Goal: Task Accomplishment & Management: Use online tool/utility

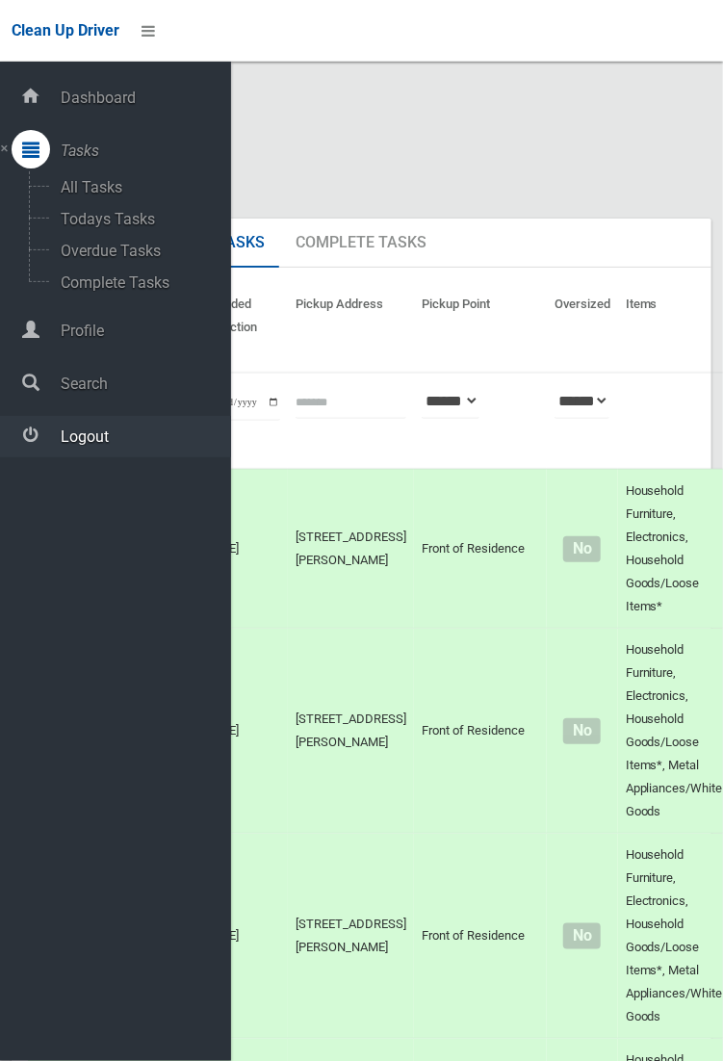
click at [97, 446] on span "Logout" at bounding box center [143, 436] width 176 height 18
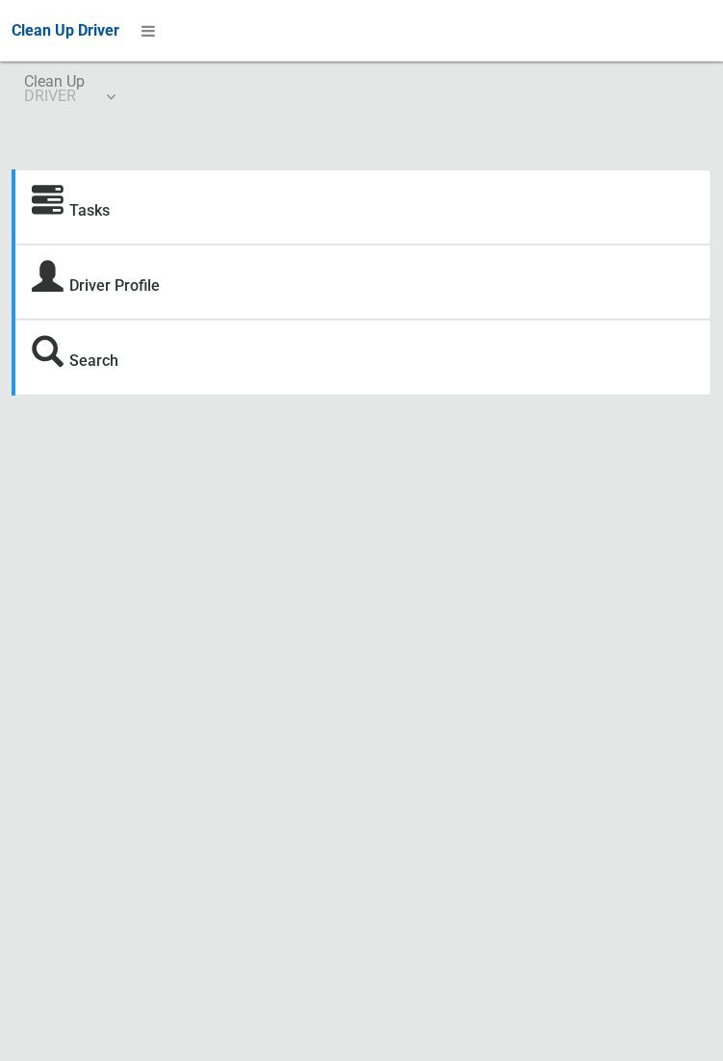
click at [47, 205] on icon at bounding box center [48, 202] width 32 height 32
click at [37, 206] on icon at bounding box center [48, 202] width 32 height 32
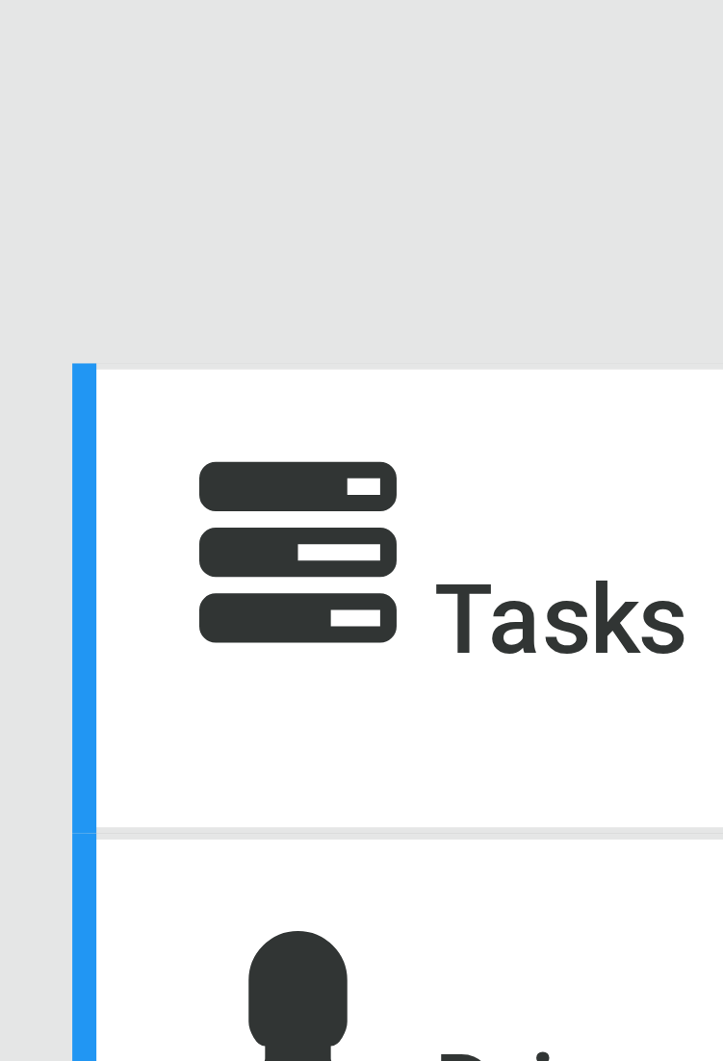
click at [50, 197] on icon at bounding box center [48, 201] width 32 height 32
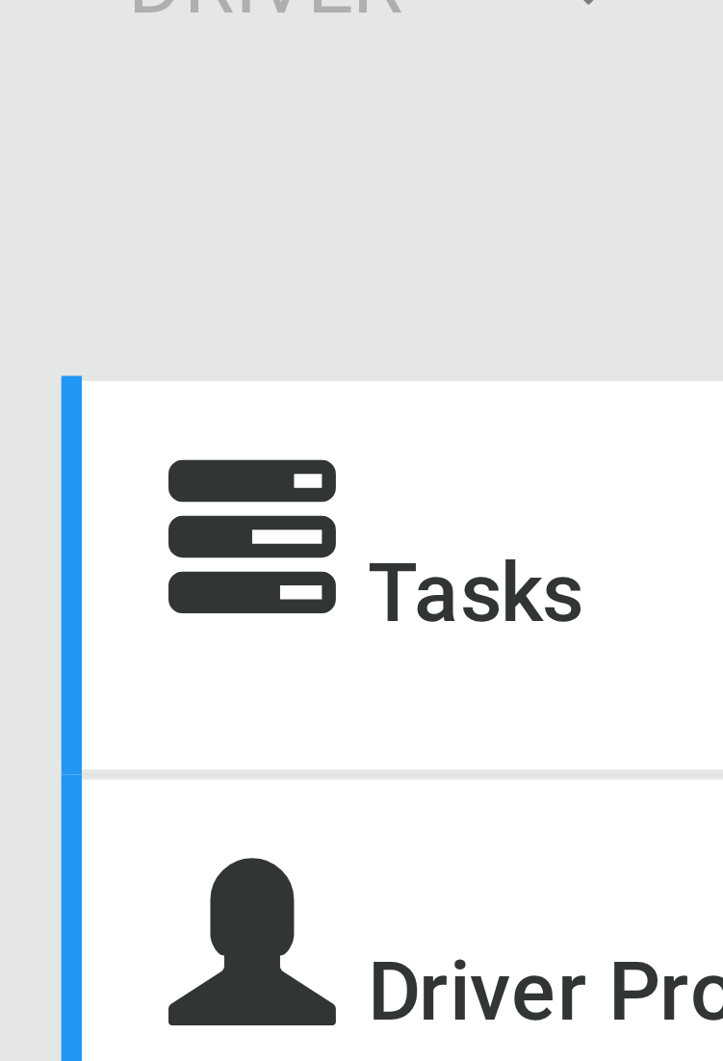
scroll to position [0, 0]
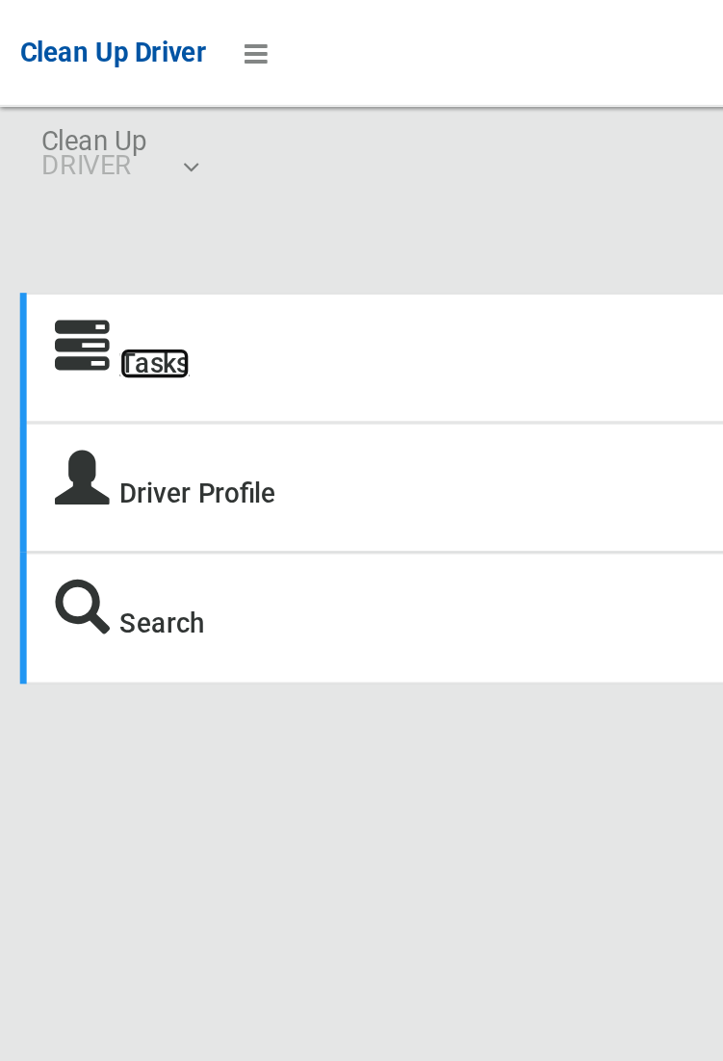
click at [70, 208] on link "Tasks" at bounding box center [89, 210] width 40 height 18
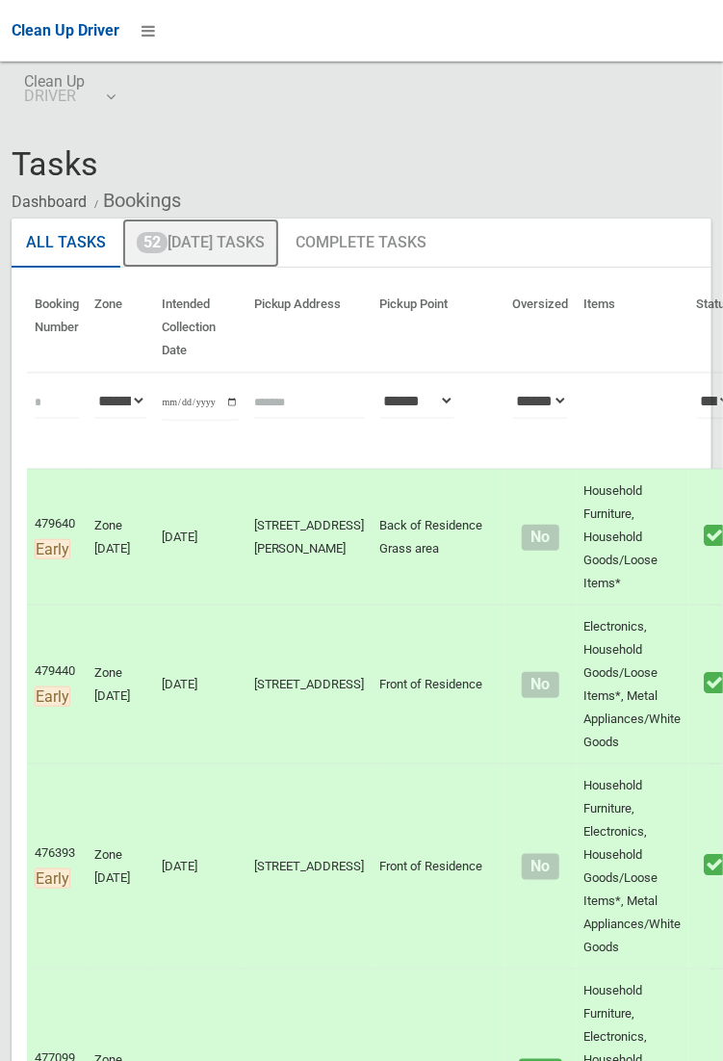
click at [205, 251] on link "52 Today's Tasks" at bounding box center [200, 243] width 157 height 50
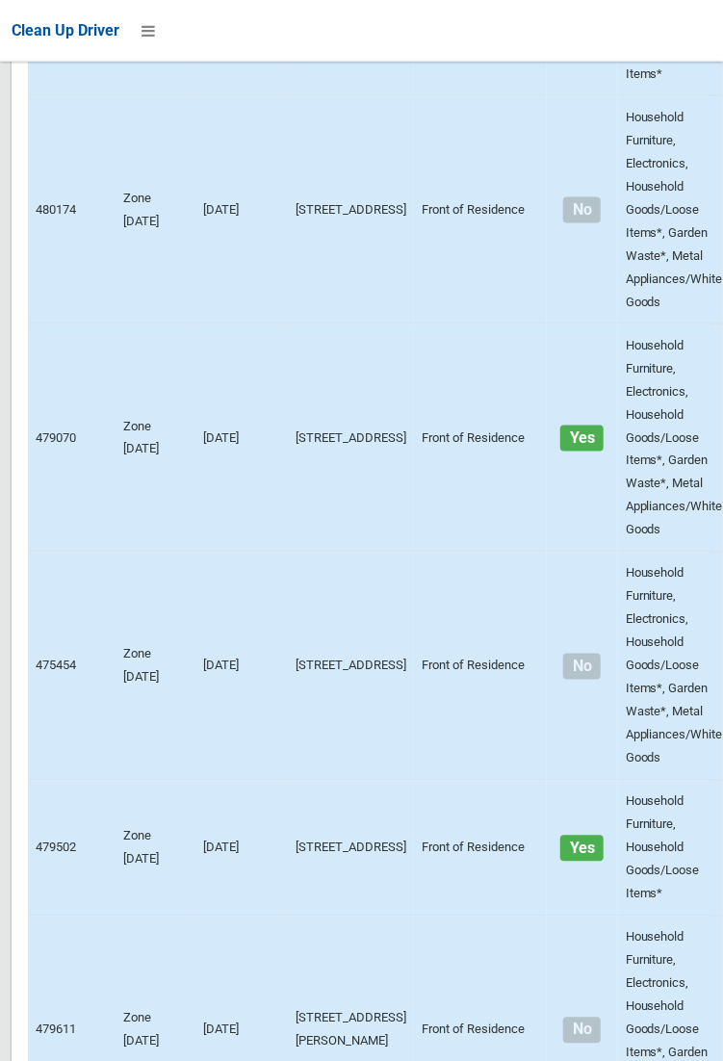
scroll to position [12113, 0]
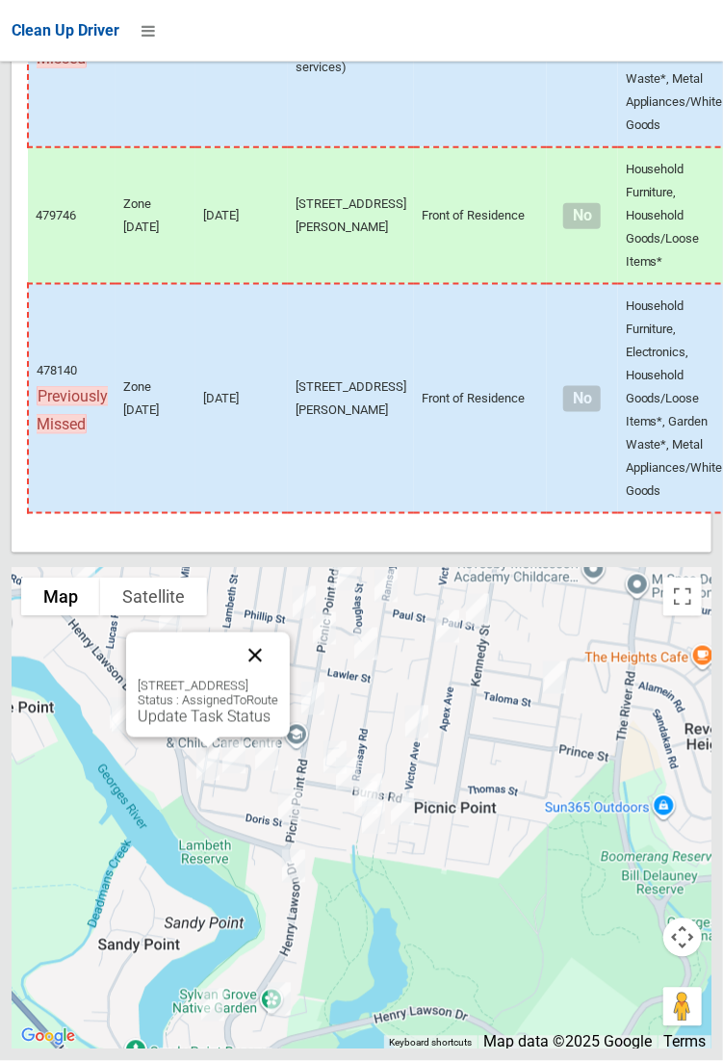
click at [278, 679] on button "Close" at bounding box center [255, 655] width 46 height 46
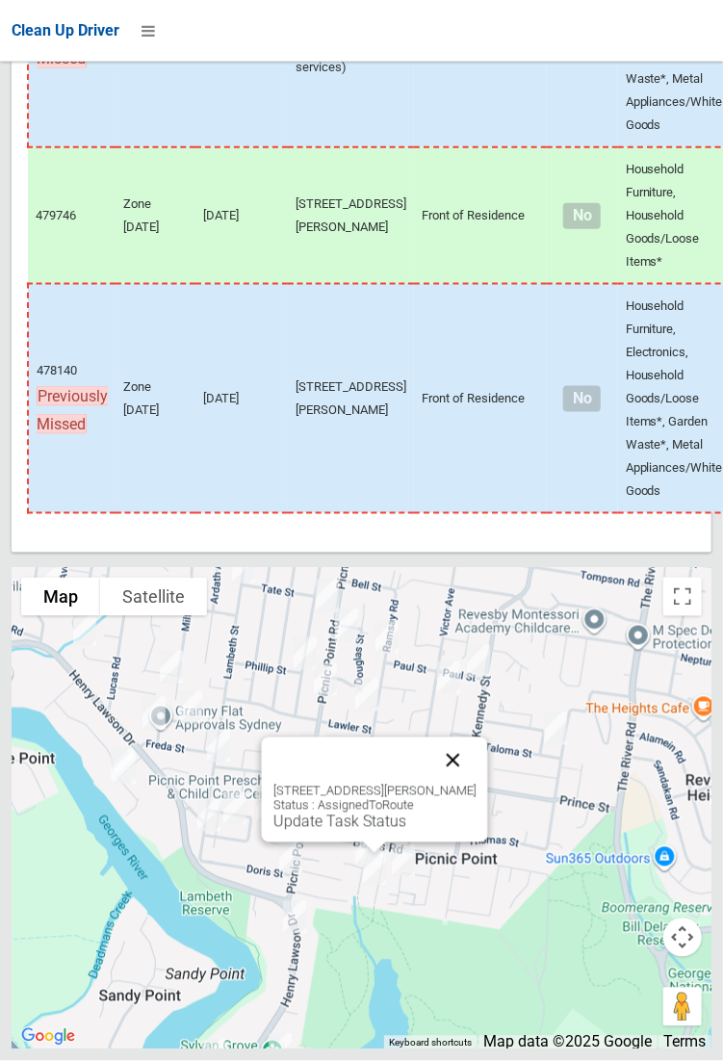
click at [475, 784] on button "Close" at bounding box center [452, 760] width 46 height 46
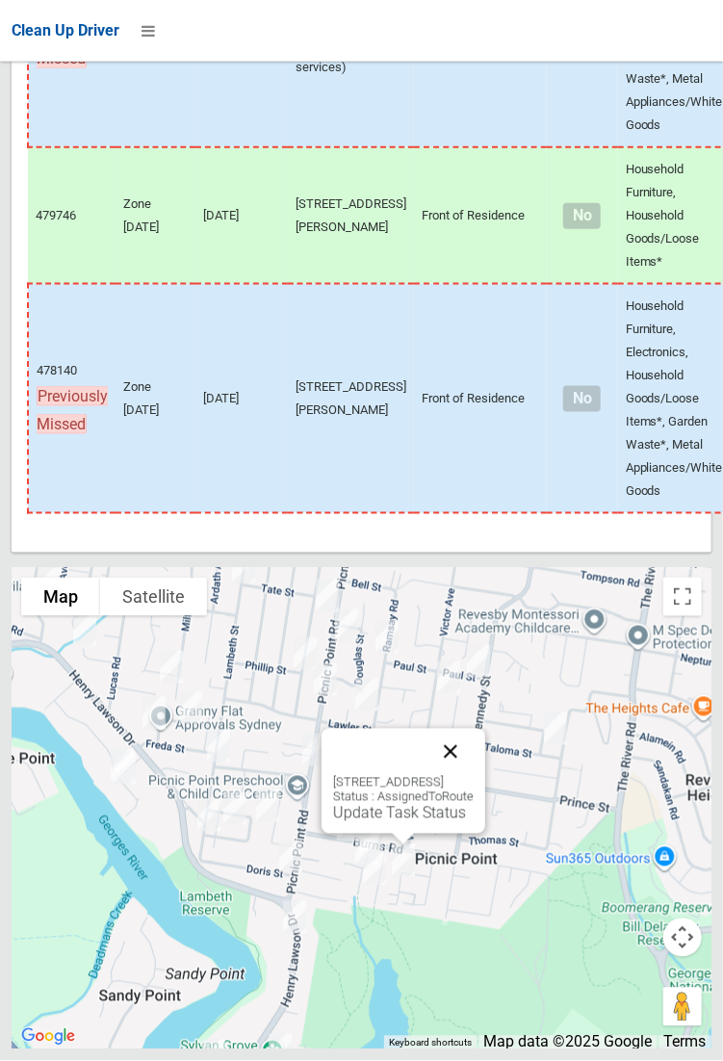
click at [474, 775] on button "Close" at bounding box center [450, 752] width 46 height 46
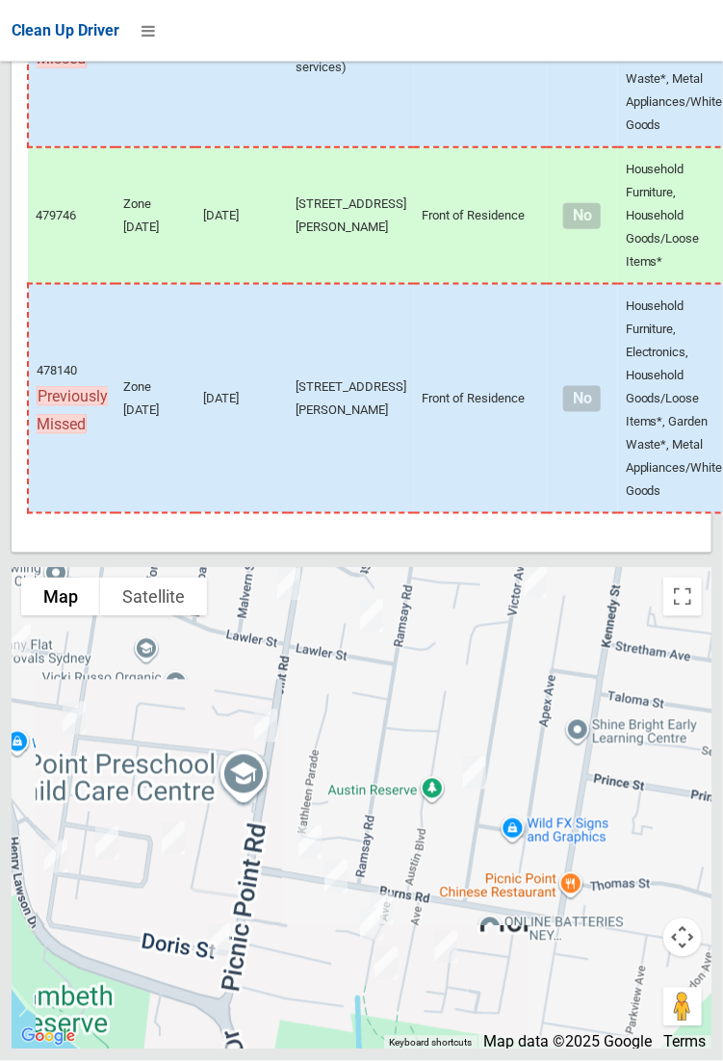
click at [582, 832] on div at bounding box center [362, 808] width 700 height 481
